Goal: Task Accomplishment & Management: Manage account settings

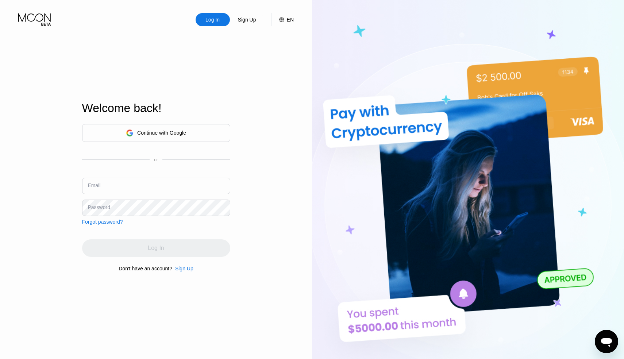
click at [101, 184] on input "text" at bounding box center [156, 186] width 148 height 16
paste input "[EMAIL_ADDRESS][DOMAIN_NAME]"
type input "[EMAIL_ADDRESS][DOMAIN_NAME]"
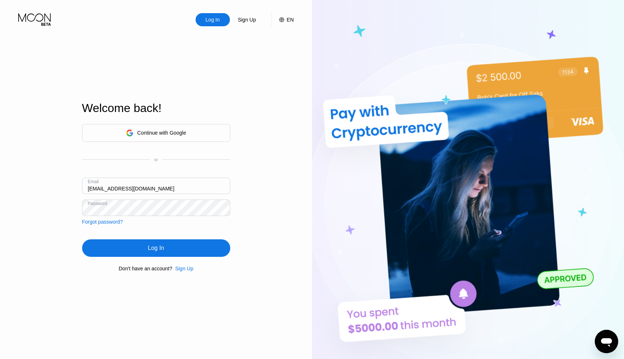
click at [150, 258] on div "Continue with Google or Email [EMAIL_ADDRESS][DOMAIN_NAME] Password Forgot pass…" at bounding box center [156, 198] width 148 height 148
click at [150, 252] on div "Log In" at bounding box center [156, 248] width 16 height 7
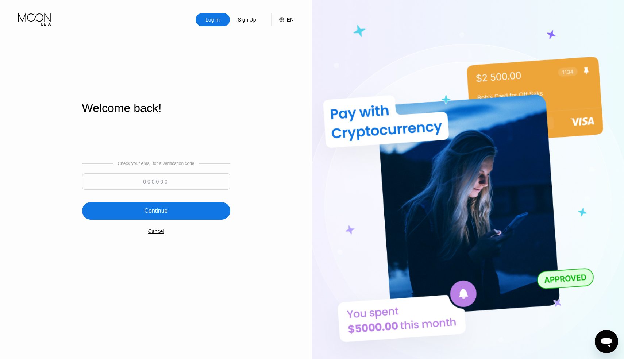
click at [171, 181] on input at bounding box center [156, 181] width 148 height 16
paste input "700289"
type input "700289"
click at [165, 212] on div "Continue" at bounding box center [155, 210] width 23 height 7
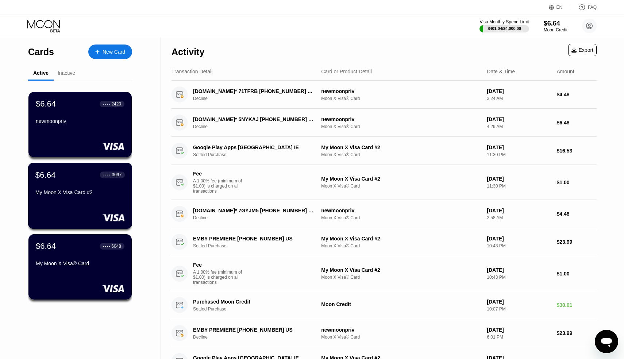
click at [83, 203] on div "$6.64 ● ● ● ● 3097 My Moon X Visa Card #2" at bounding box center [80, 196] width 104 height 66
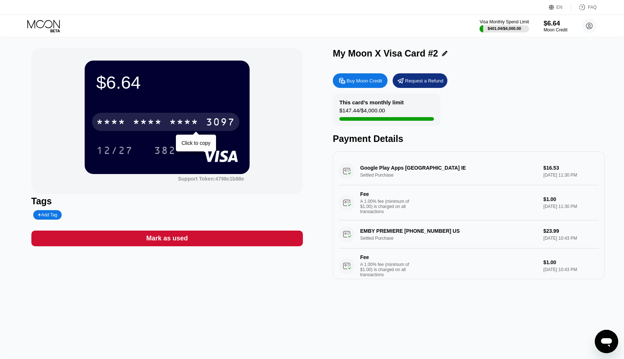
click at [146, 115] on div "* * * * * * * * * * * * 3097" at bounding box center [165, 122] width 147 height 18
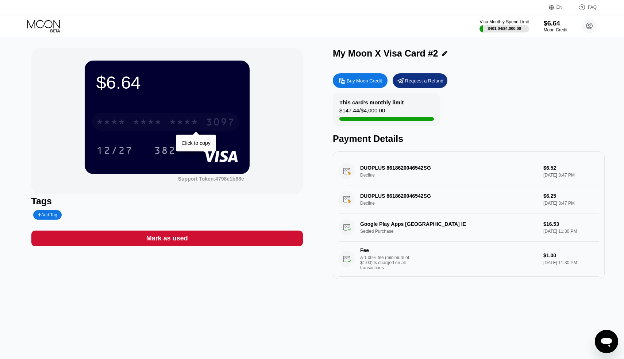
click at [168, 126] on div "* * * * * * * * * * * * 3097" at bounding box center [165, 122] width 147 height 18
click at [126, 139] on div "4513 6500 2073 3097 Click to copy 12/27 382" at bounding box center [167, 128] width 142 height 43
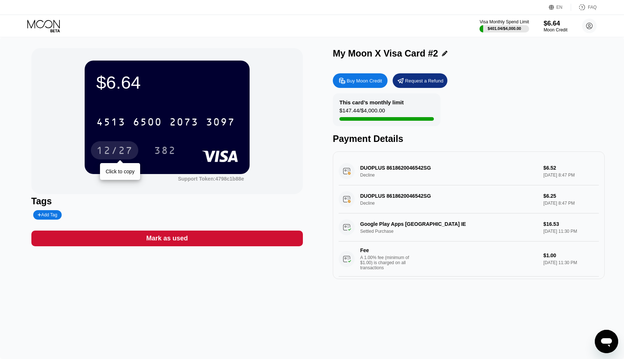
click at [126, 150] on div "12/27" at bounding box center [114, 152] width 36 height 12
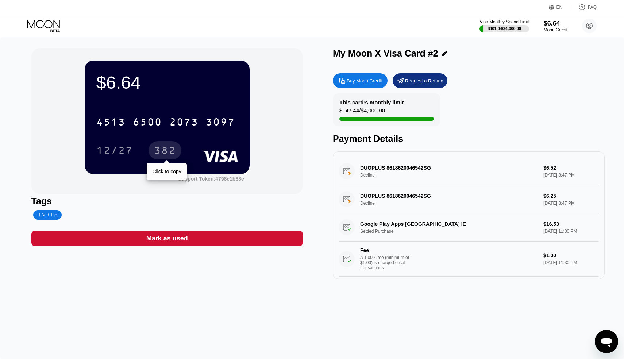
click at [158, 151] on div "382" at bounding box center [165, 152] width 22 height 12
